Goal: Task Accomplishment & Management: Complete application form

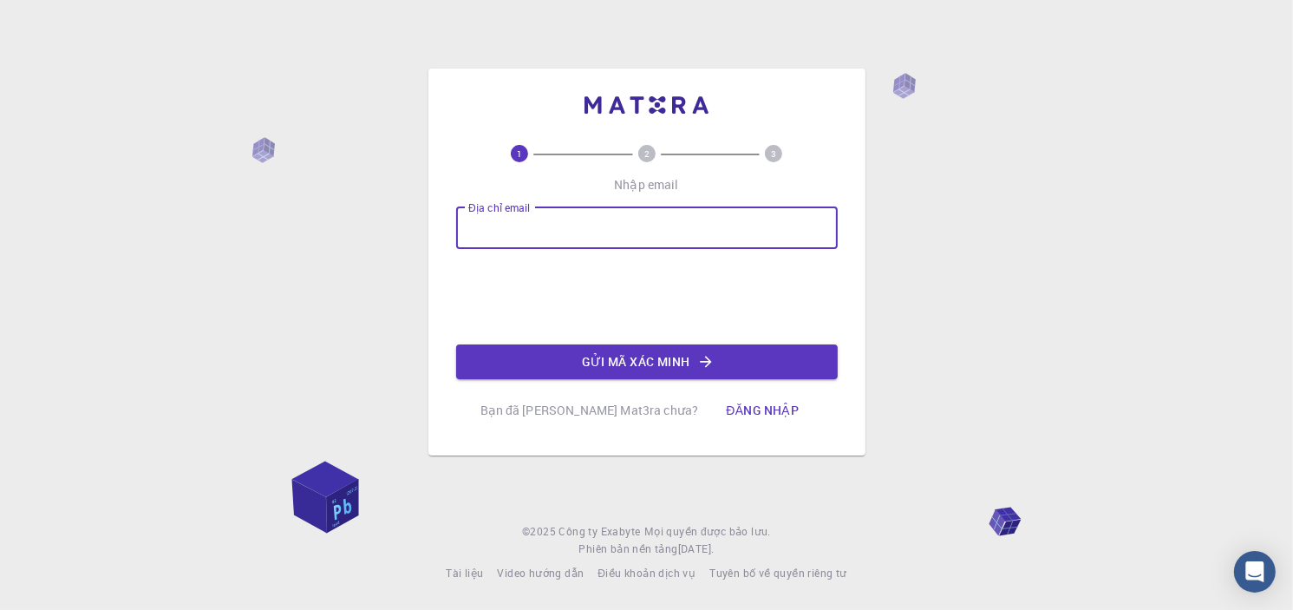
click at [597, 213] on input "Địa chỉ email" at bounding box center [646, 228] width 381 height 42
type input "[EMAIL_ADDRESS][DOMAIN_NAME]"
click at [565, 362] on button "Gửi mã xác minh" at bounding box center [646, 361] width 381 height 35
click at [570, 218] on input "Địa chỉ email" at bounding box center [646, 228] width 381 height 42
type input "[EMAIL_ADDRESS][DOMAIN_NAME]"
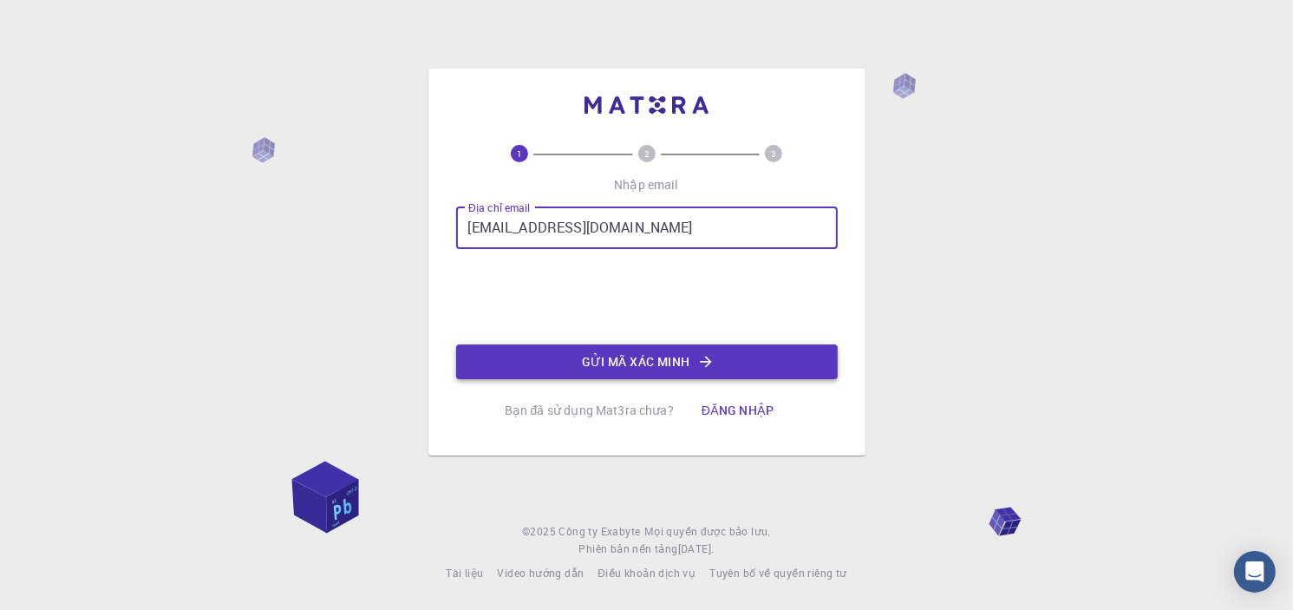
click at [599, 353] on font "Gửi mã xác minh" at bounding box center [637, 361] width 108 height 16
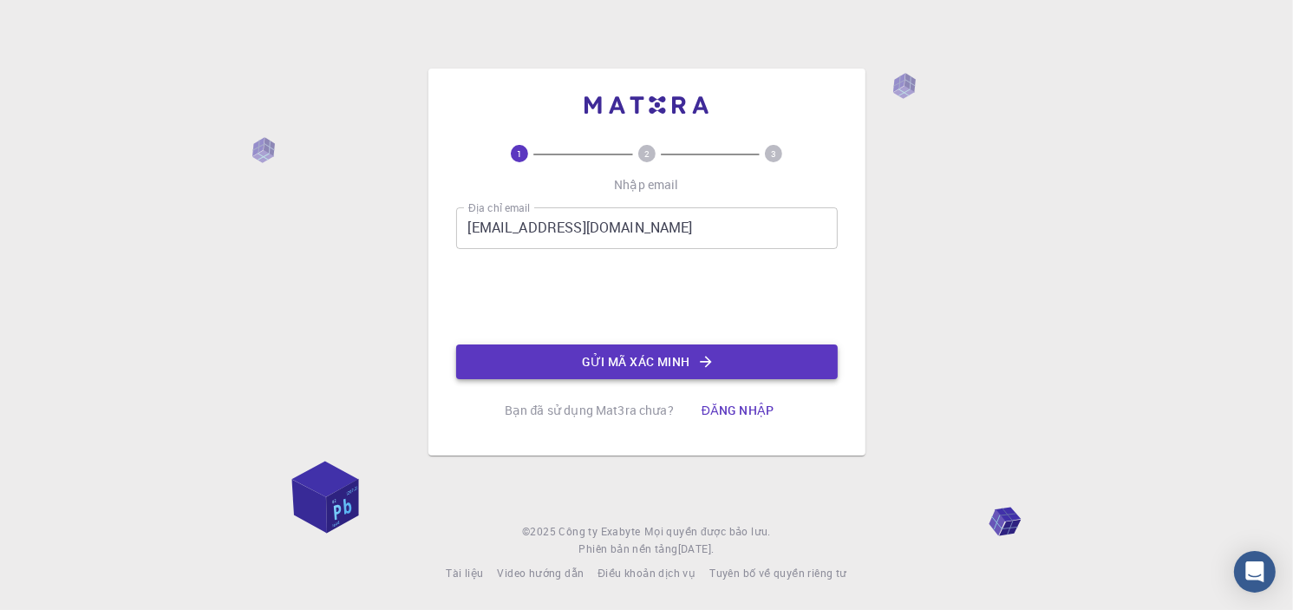
click at [614, 367] on font "Gửi mã xác minh" at bounding box center [637, 361] width 108 height 16
